Goal: Task Accomplishment & Management: Manage account settings

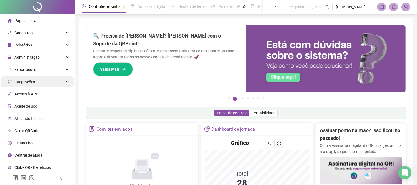
click at [67, 83] on div "Integrações" at bounding box center [37, 81] width 73 height 11
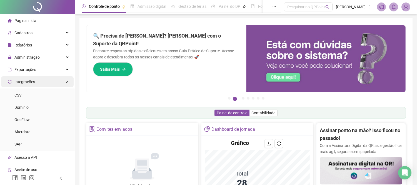
click at [64, 82] on div "Integrações" at bounding box center [37, 81] width 73 height 11
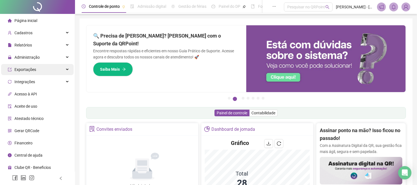
click at [64, 70] on div "Exportações" at bounding box center [37, 69] width 73 height 11
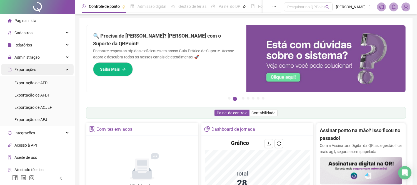
click at [64, 70] on div "Exportações" at bounding box center [37, 69] width 73 height 11
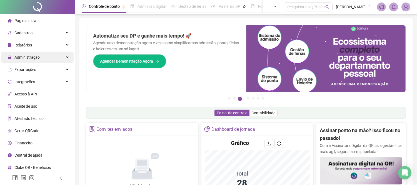
click at [67, 54] on div "Administração" at bounding box center [37, 57] width 73 height 11
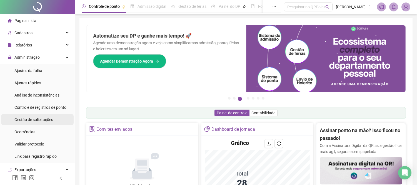
click at [38, 119] on span "Gestão de solicitações" at bounding box center [33, 119] width 39 height 4
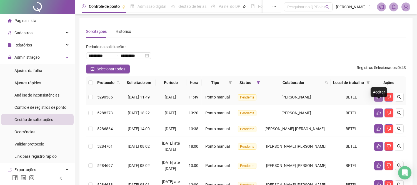
click at [376, 101] on button "button" at bounding box center [378, 97] width 9 height 9
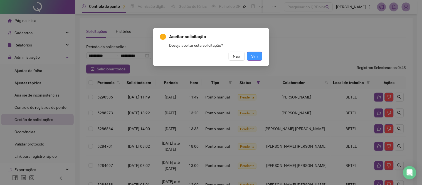
click at [252, 56] on span "Sim" at bounding box center [254, 56] width 6 height 6
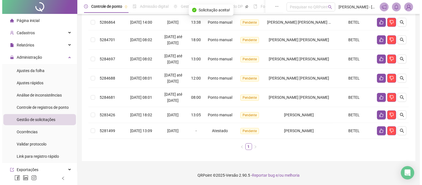
scroll to position [110, 0]
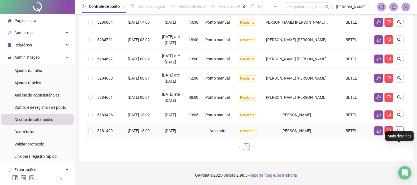
click at [395, 129] on button "button" at bounding box center [399, 130] width 9 height 9
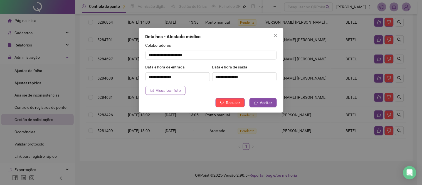
click at [157, 90] on span "Visualizar foto" at bounding box center [168, 90] width 25 height 6
click at [257, 104] on icon "like" at bounding box center [256, 103] width 4 height 4
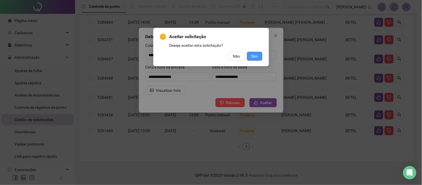
click at [251, 55] on span "Sim" at bounding box center [254, 56] width 6 height 6
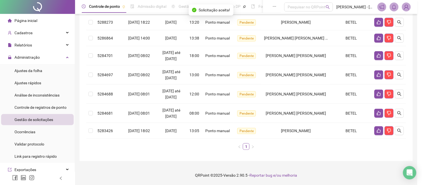
scroll to position [74, 0]
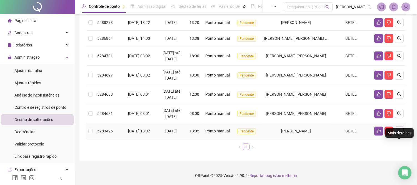
click at [398, 133] on icon "search" at bounding box center [399, 131] width 4 height 4
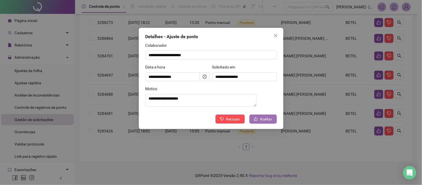
click at [262, 119] on span "Aceitar" at bounding box center [266, 119] width 12 height 6
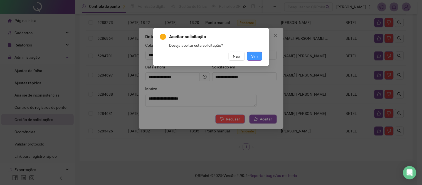
click at [257, 54] on span "Sim" at bounding box center [254, 56] width 6 height 6
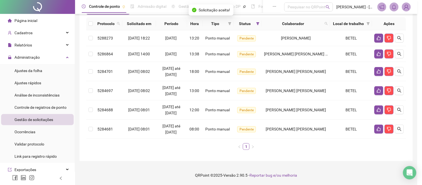
scroll to position [59, 0]
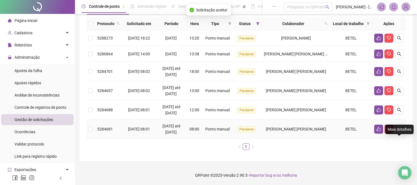
click at [397, 133] on button "button" at bounding box center [399, 128] width 9 height 9
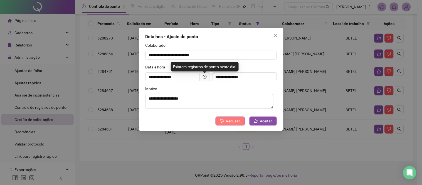
click at [237, 121] on span "Recusar" at bounding box center [233, 121] width 14 height 6
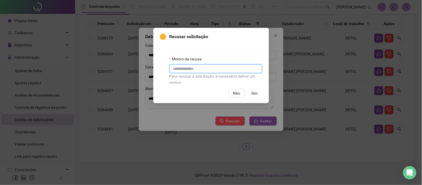
click at [178, 68] on input "text" at bounding box center [215, 68] width 93 height 9
type input "*********"
click at [256, 92] on span "Sim" at bounding box center [254, 93] width 6 height 6
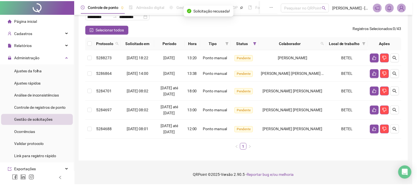
scroll to position [39, 0]
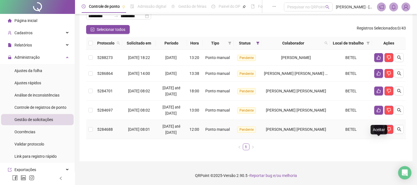
click at [378, 134] on button "button" at bounding box center [378, 129] width 9 height 9
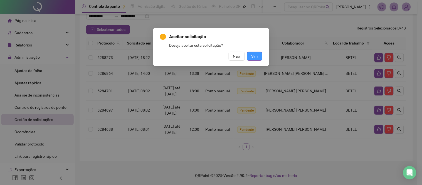
click at [255, 57] on span "Sim" at bounding box center [254, 56] width 6 height 6
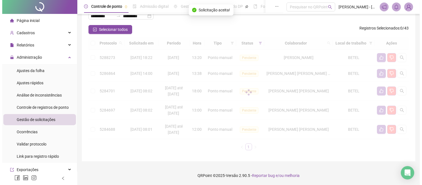
scroll to position [33, 0]
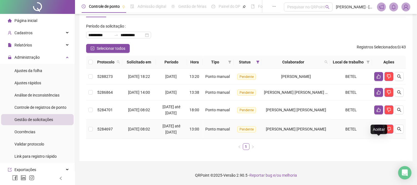
click at [377, 129] on icon "like" at bounding box center [379, 129] width 4 height 4
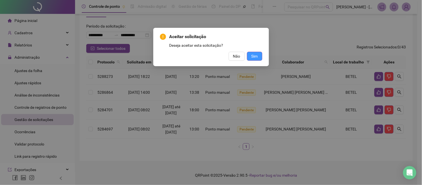
click at [251, 59] on span "Sim" at bounding box center [254, 56] width 6 height 6
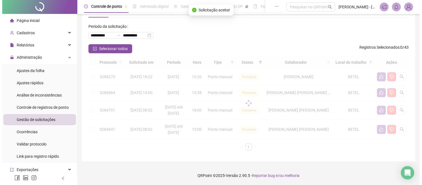
scroll to position [14, 0]
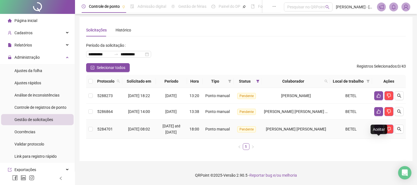
click at [377, 130] on icon "like" at bounding box center [378, 129] width 4 height 4
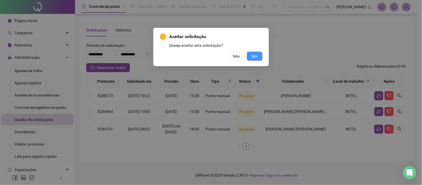
click at [254, 55] on span "Sim" at bounding box center [254, 56] width 6 height 6
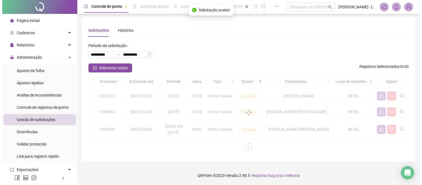
scroll to position [0, 0]
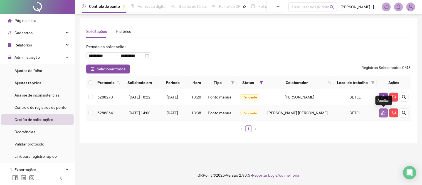
click at [381, 113] on icon "like" at bounding box center [383, 113] width 4 height 4
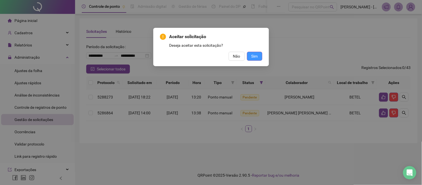
click at [251, 57] on span "Sim" at bounding box center [254, 56] width 6 height 6
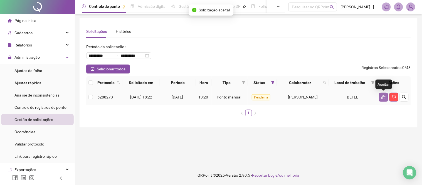
click at [381, 98] on icon "like" at bounding box center [383, 97] width 4 height 4
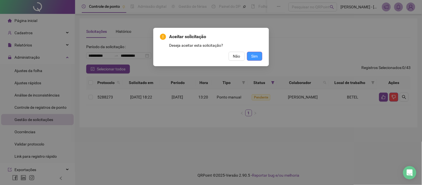
click at [256, 56] on span "Sim" at bounding box center [254, 56] width 6 height 6
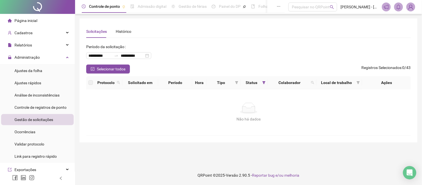
drag, startPoint x: 186, startPoint y: 133, endPoint x: 185, endPoint y: 128, distance: 5.4
click at [186, 132] on div "Não há dados Não há dados" at bounding box center [248, 112] width 325 height 46
